Goal: Transaction & Acquisition: Book appointment/travel/reservation

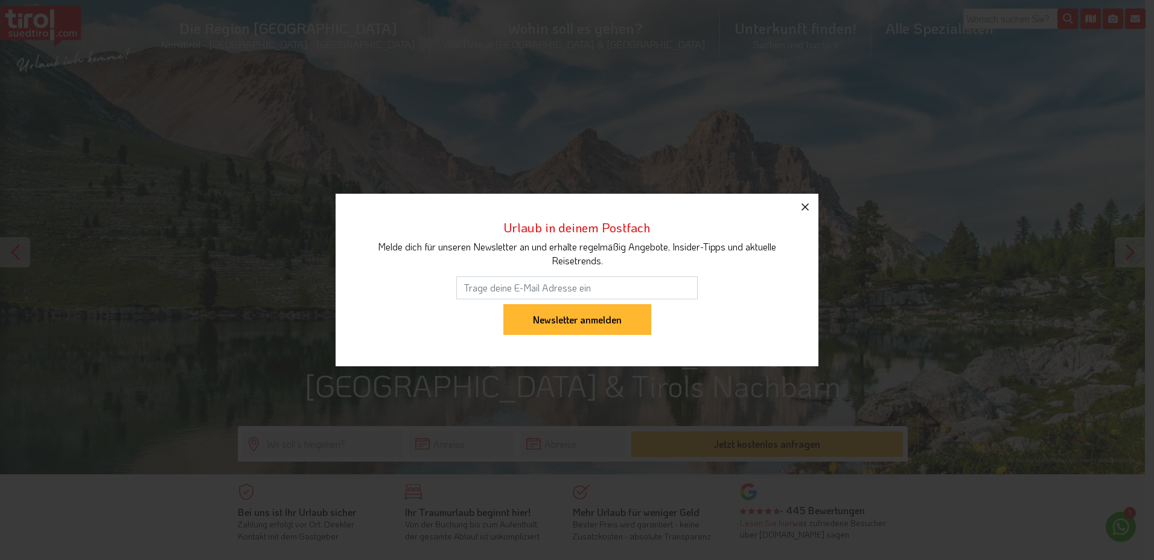
click at [804, 214] on button "button" at bounding box center [805, 207] width 27 height 27
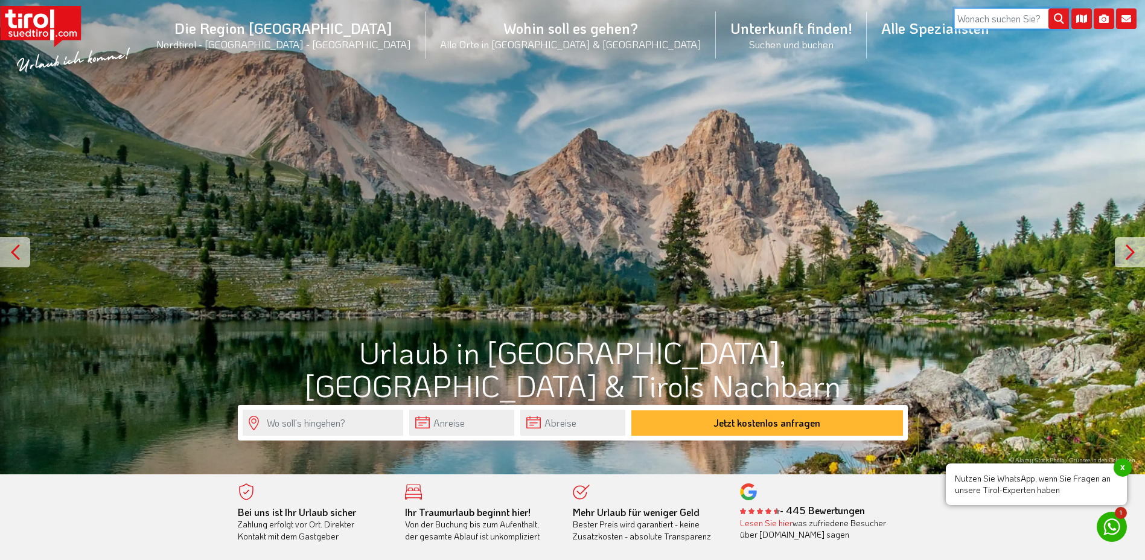
click at [1001, 18] on input "search" at bounding box center [1011, 18] width 115 height 21
type input "preidlhof"
click at [1049, 9] on button "submit" at bounding box center [1059, 19] width 21 height 21
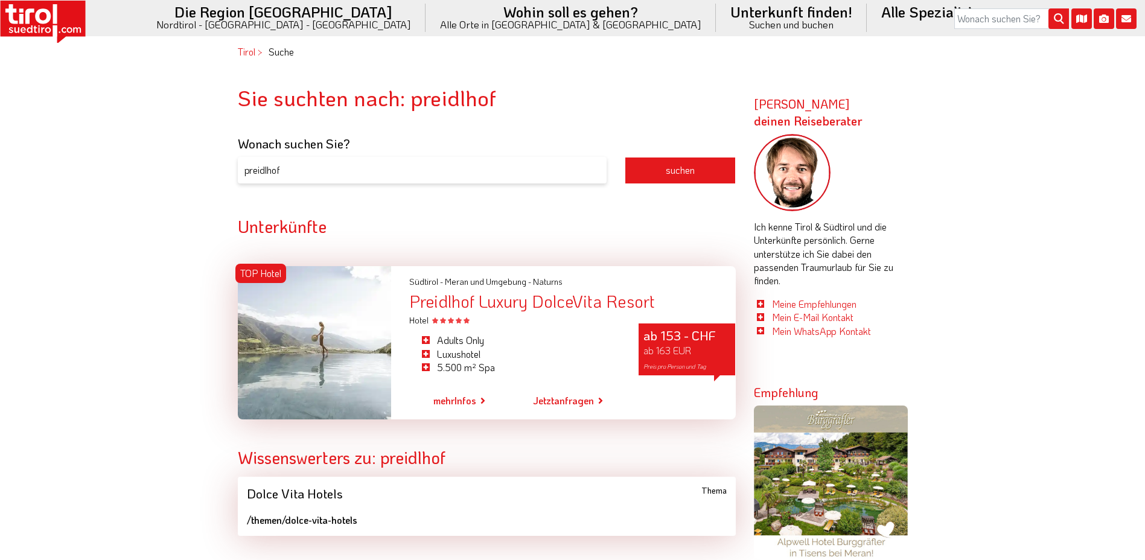
click at [537, 303] on div "Preidlhof Luxury DolceVita Resort" at bounding box center [572, 301] width 326 height 17
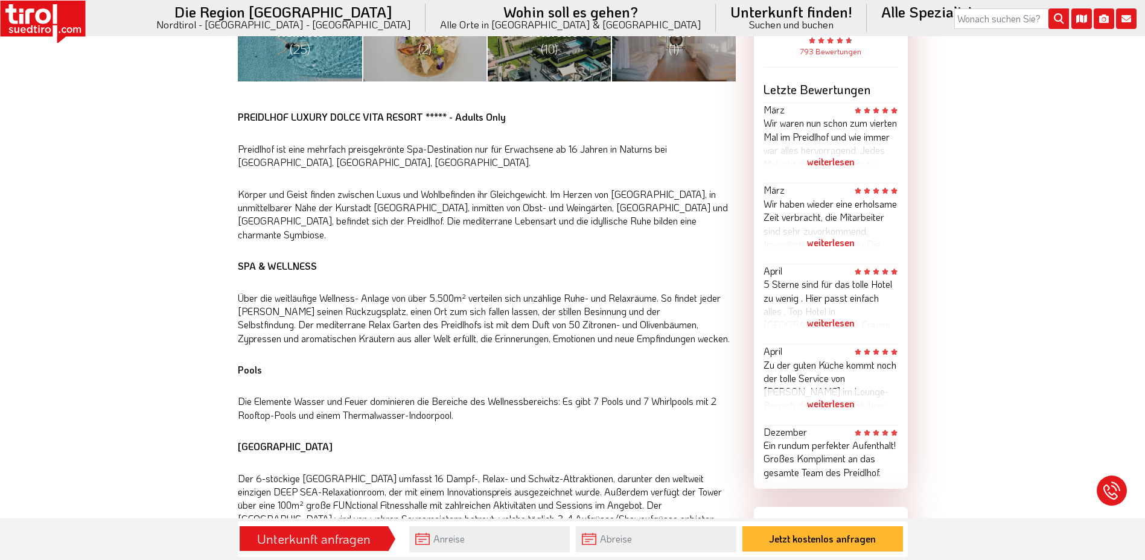
scroll to position [805, 0]
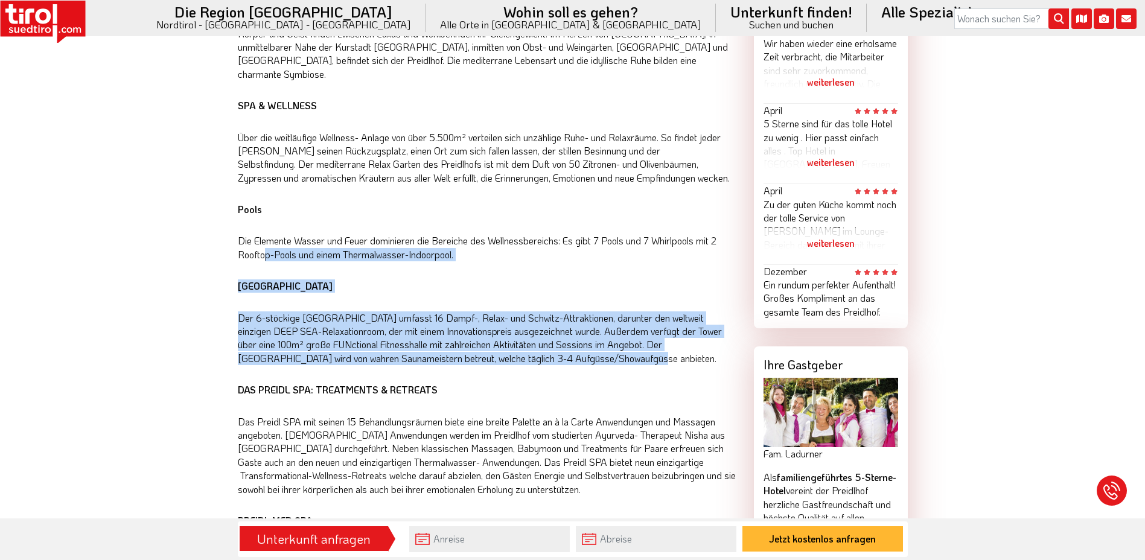
drag, startPoint x: 266, startPoint y: 236, endPoint x: 611, endPoint y: 350, distance: 362.9
click at [611, 350] on div "PREIDLHOF LUXURY DOLCE VITA RESORT ***** - Adults Only Preidlhof ist eine mehrf…" at bounding box center [487, 498] width 498 height 1097
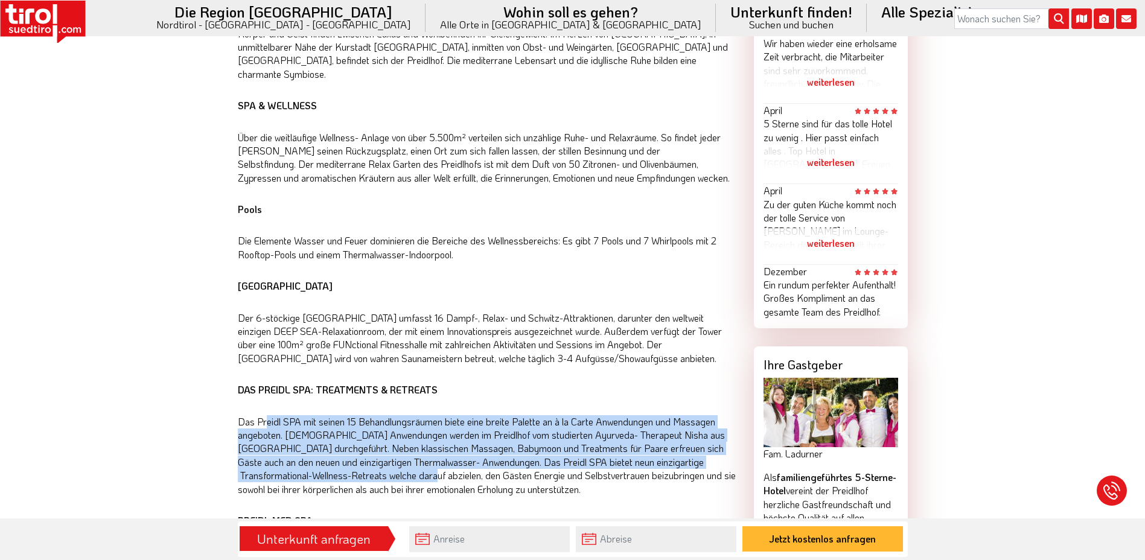
drag, startPoint x: 267, startPoint y: 403, endPoint x: 439, endPoint y: 458, distance: 181.4
click at [439, 458] on p "Das Preidl SPA mit seinen 15 Behandlungsräumen biete eine breite Palette an à l…" at bounding box center [487, 455] width 498 height 81
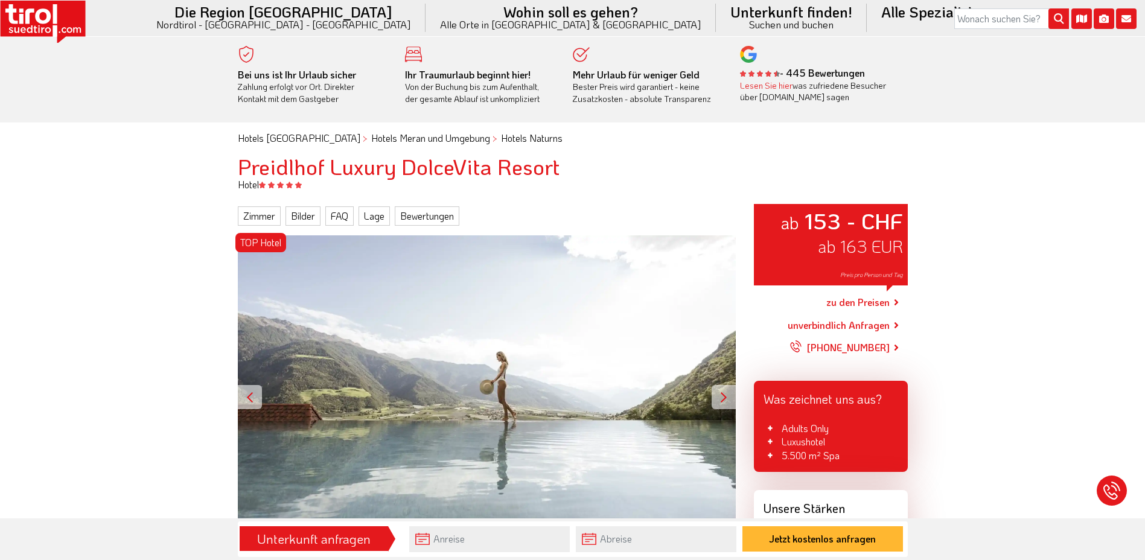
scroll to position [161, 0]
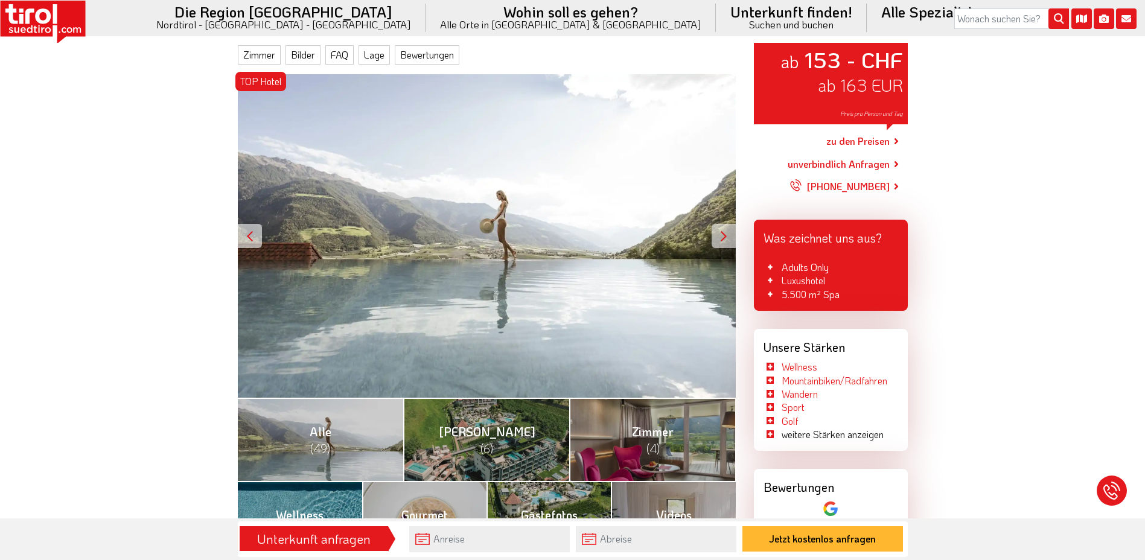
click at [864, 138] on link "zu den Preisen" at bounding box center [857, 142] width 63 height 30
